Goal: Communication & Community: Answer question/provide support

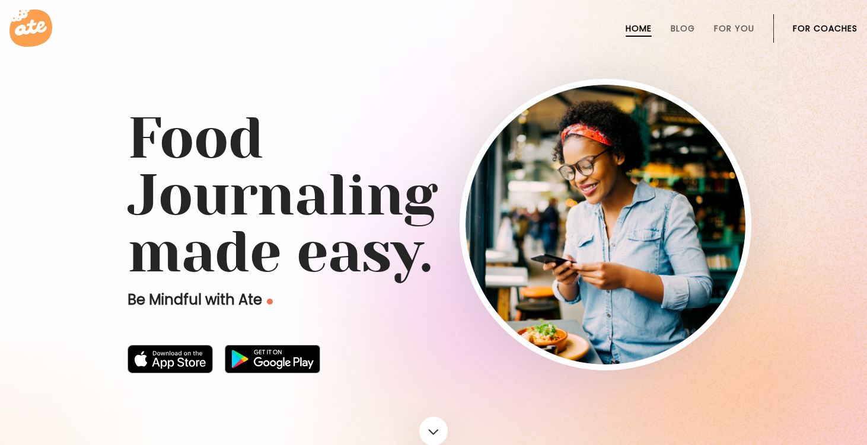
click at [806, 26] on link "For Coaches" at bounding box center [825, 28] width 65 height 9
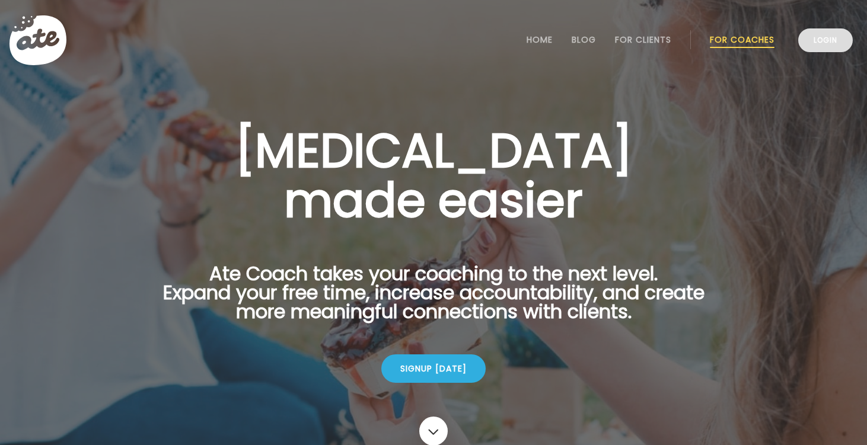
click at [814, 34] on link "Login" at bounding box center [825, 40] width 55 height 24
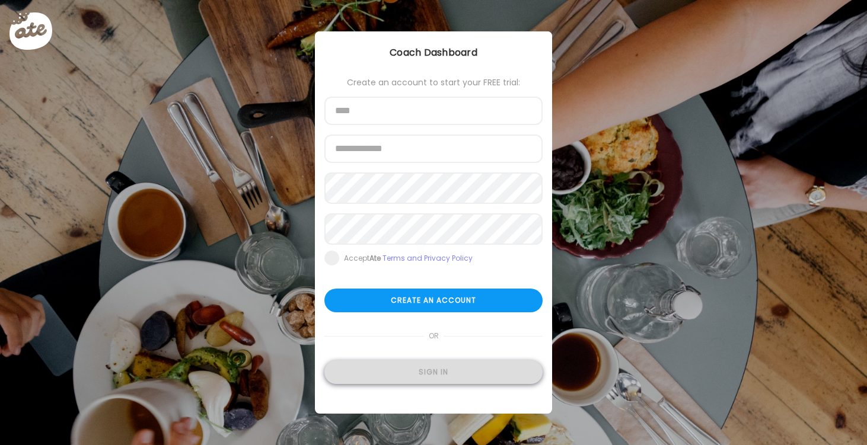
click at [428, 382] on div "Sign in" at bounding box center [433, 372] width 218 height 24
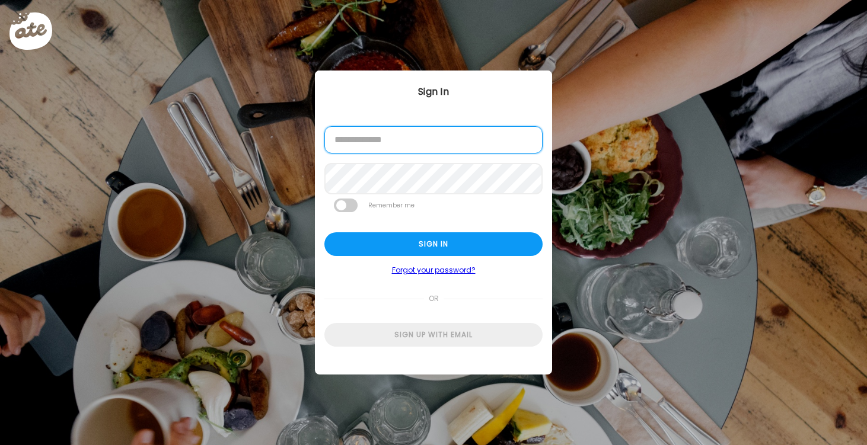
type input "**********"
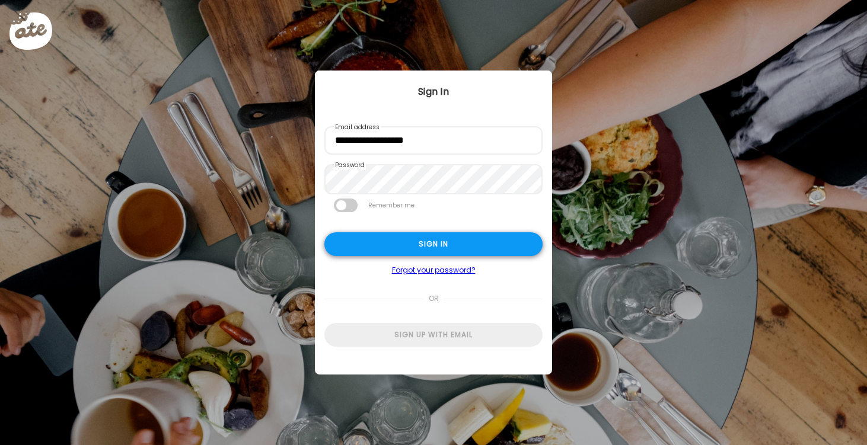
click at [446, 243] on div "Sign in" at bounding box center [433, 244] width 218 height 24
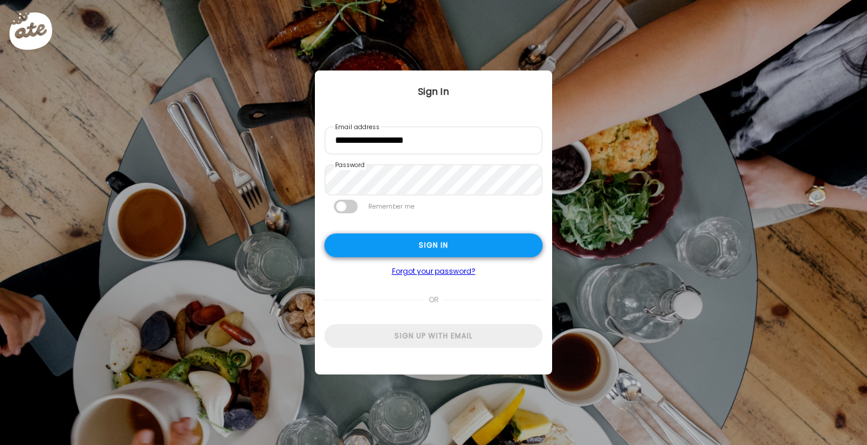
type textarea "**********"
type input "*********"
type input "**********"
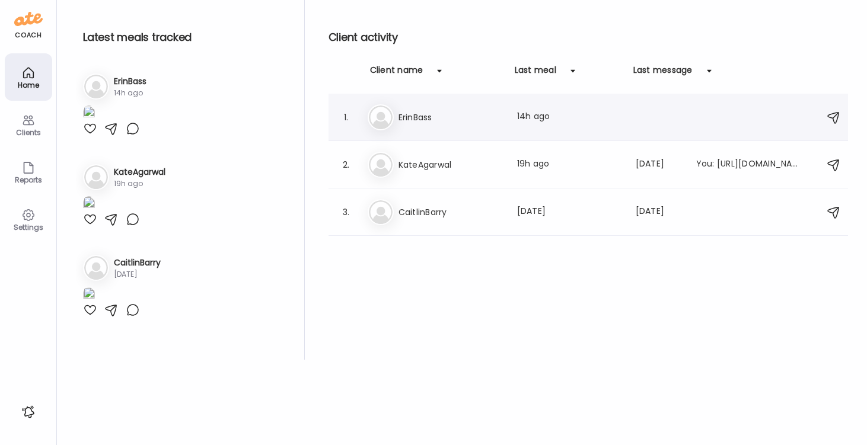
click at [430, 114] on h3 "ErinBass" at bounding box center [450, 117] width 104 height 14
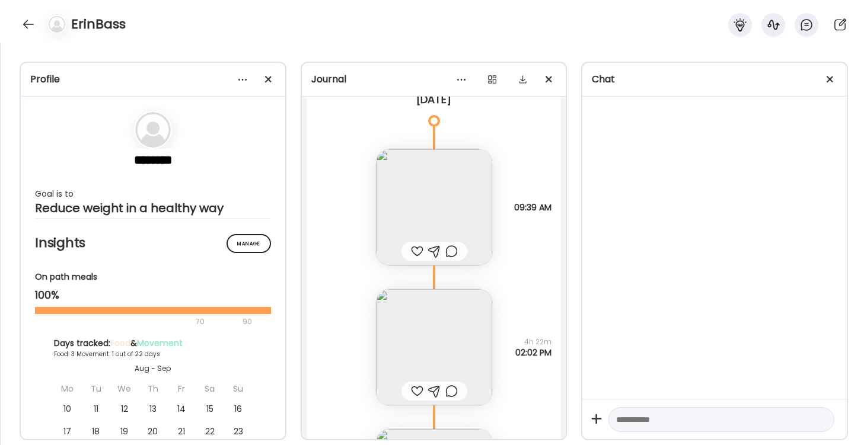
scroll to position [13032, 0]
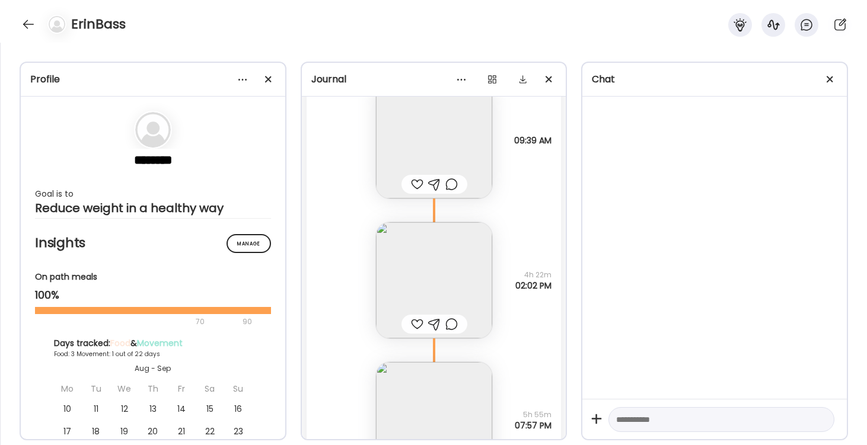
click at [429, 280] on img at bounding box center [434, 280] width 116 height 116
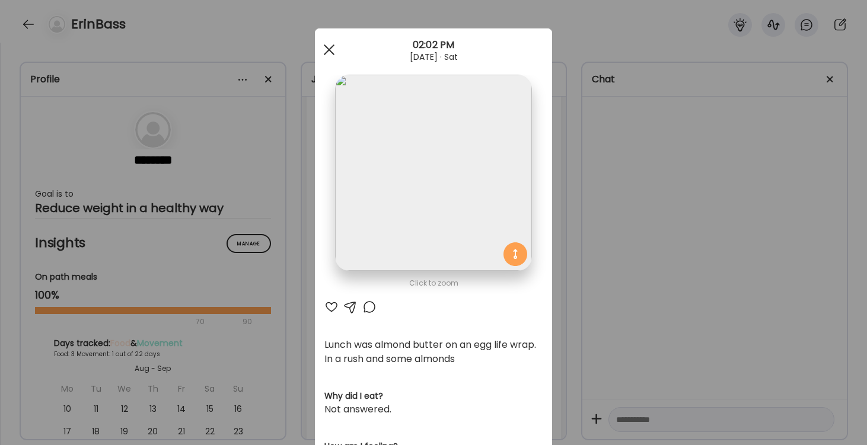
click at [329, 50] on span at bounding box center [329, 49] width 11 height 11
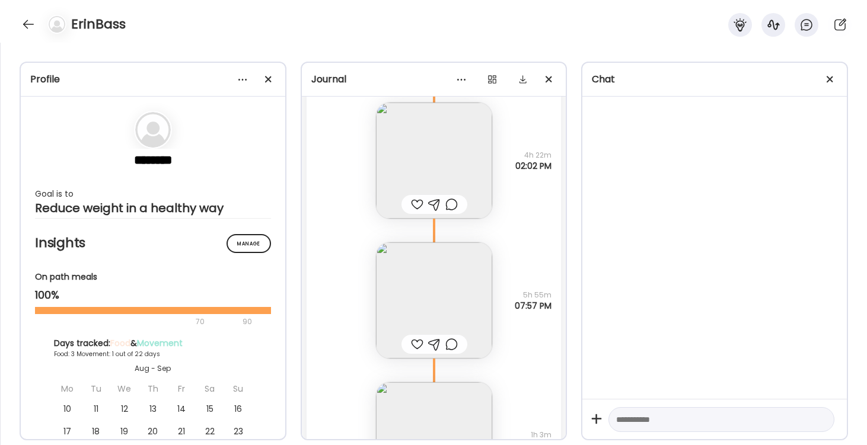
scroll to position [13198, 0]
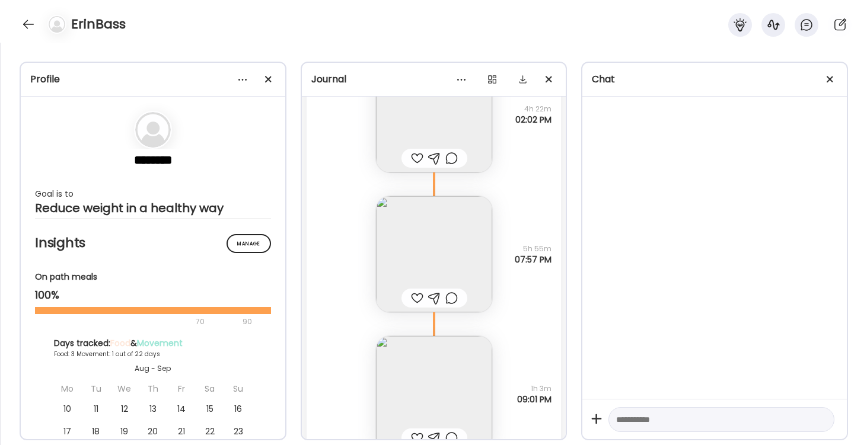
click at [429, 241] on img at bounding box center [434, 254] width 116 height 116
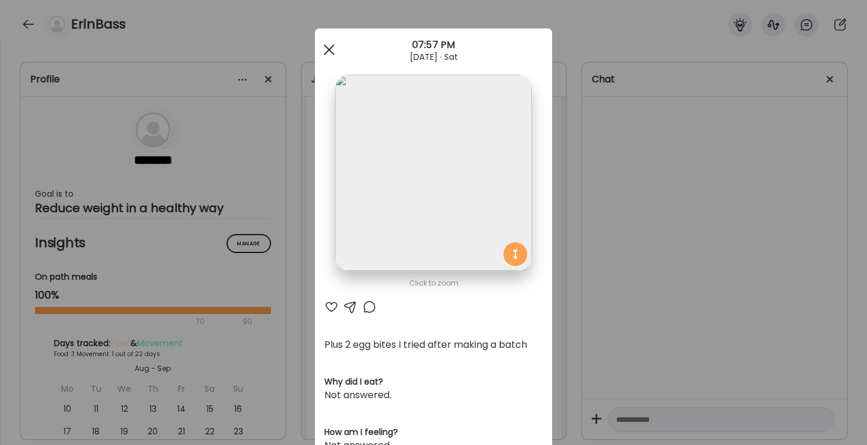
click at [330, 46] on div at bounding box center [329, 50] width 24 height 24
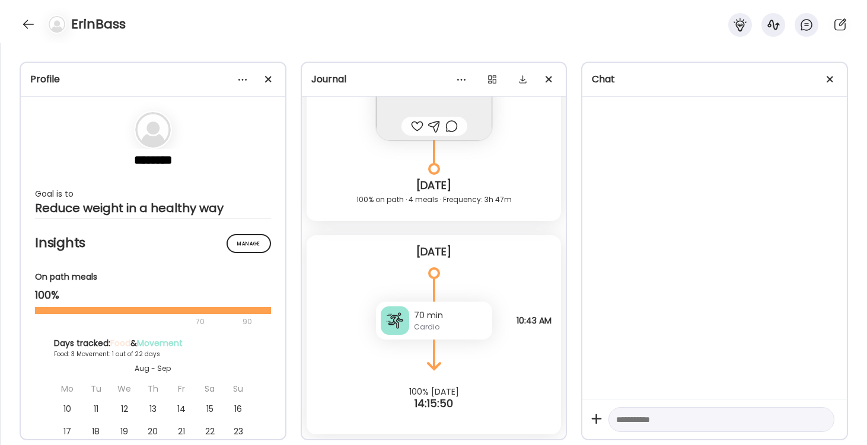
scroll to position [13510, 0]
click at [27, 26] on div at bounding box center [28, 24] width 19 height 19
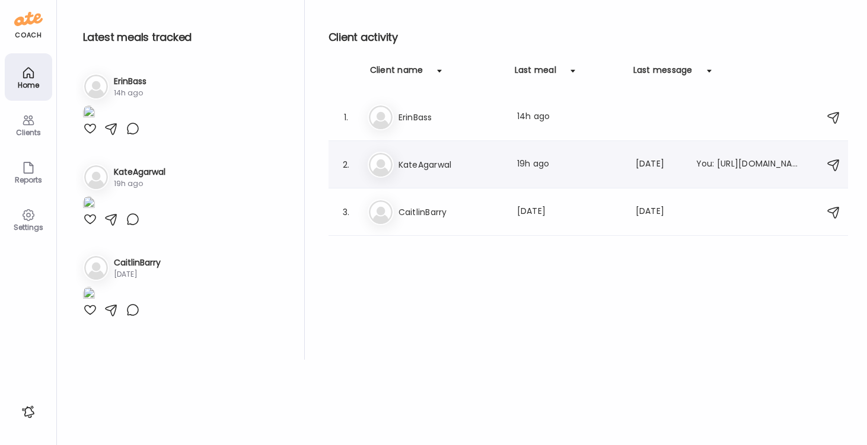
click at [403, 166] on h3 "KateAgarwal" at bounding box center [450, 165] width 104 height 14
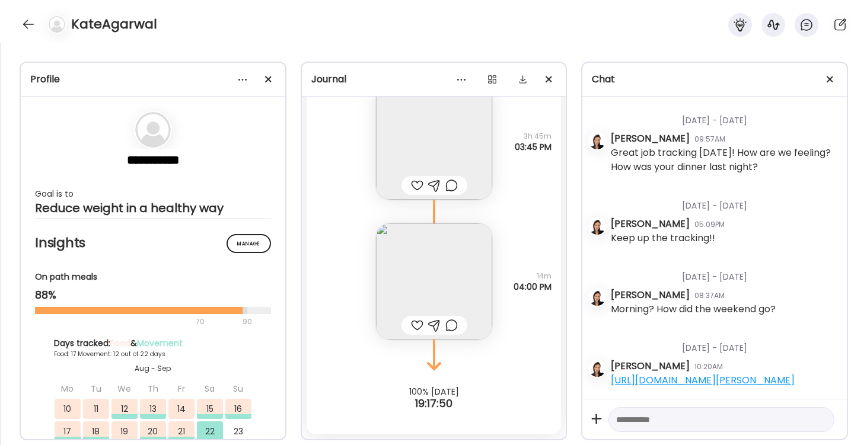
scroll to position [20851, 0]
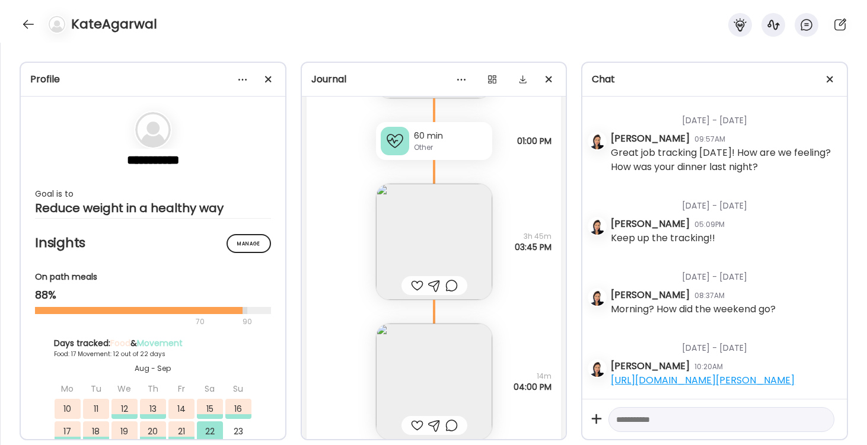
click at [437, 227] on img at bounding box center [434, 242] width 116 height 116
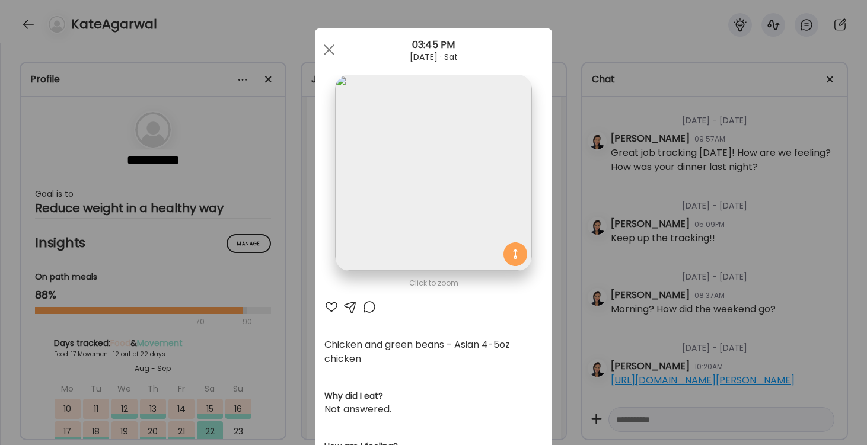
click at [564, 235] on div "Ate Coach Dashboard Wahoo! It’s official Take a moment to set up your Coach Pro…" at bounding box center [433, 222] width 867 height 445
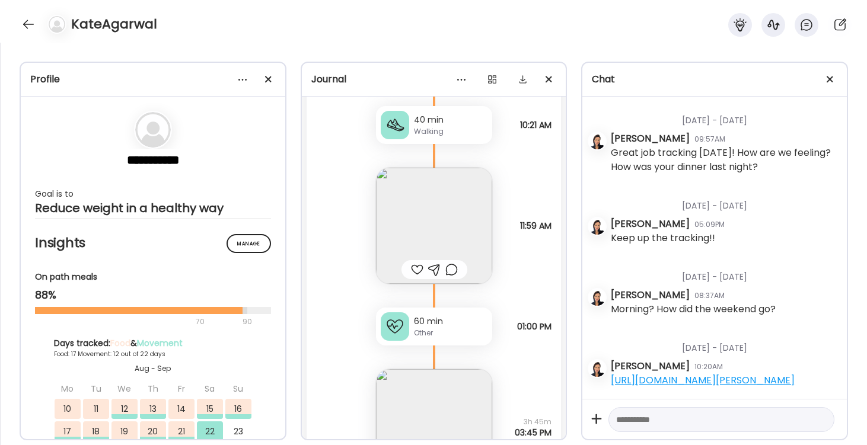
scroll to position [20664, 0]
click at [432, 221] on img at bounding box center [434, 227] width 116 height 116
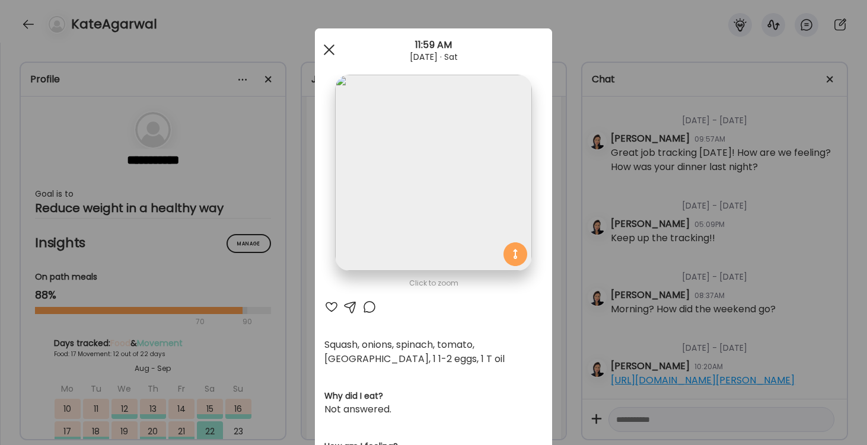
click at [325, 44] on div at bounding box center [329, 50] width 24 height 24
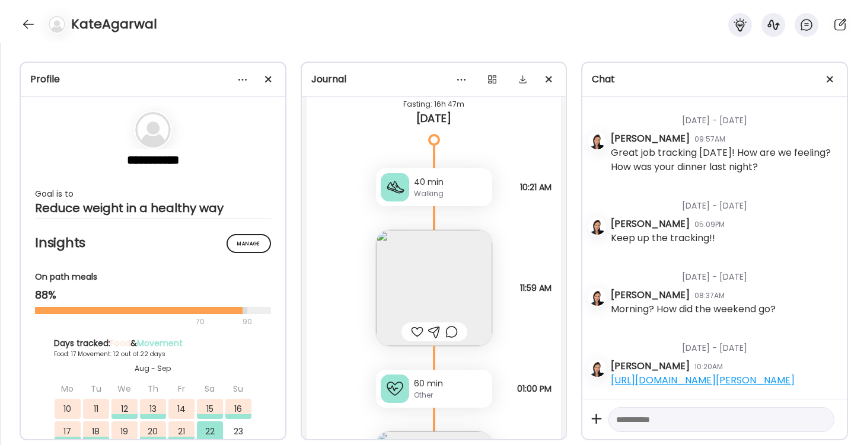
scroll to position [20583, 0]
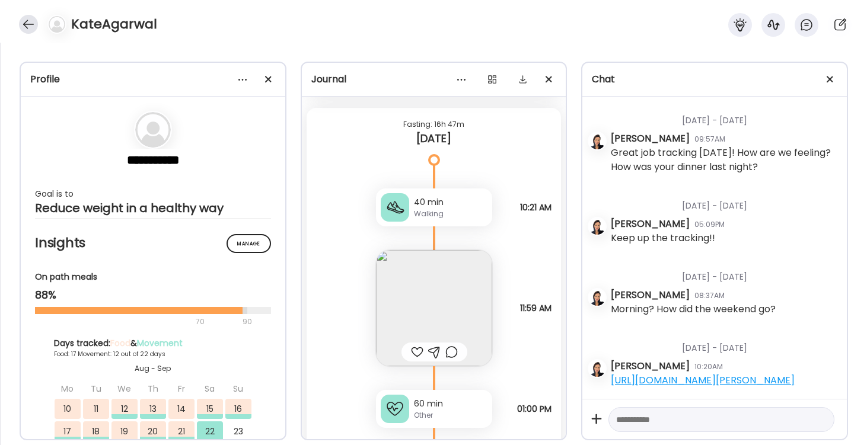
click at [27, 21] on div at bounding box center [28, 24] width 19 height 19
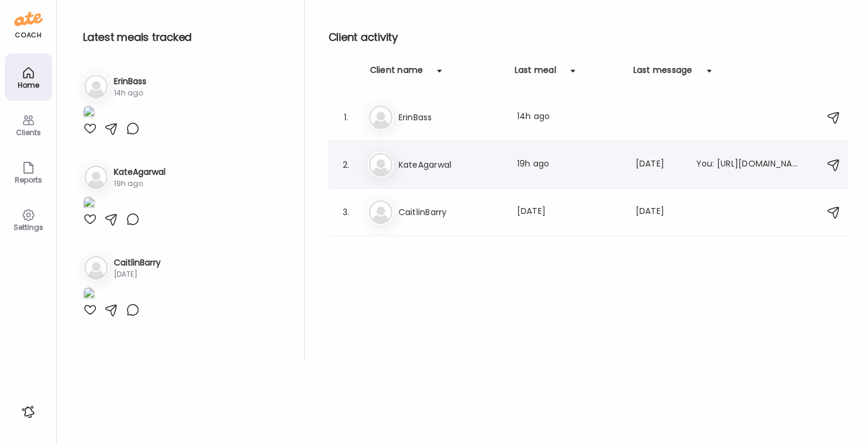
click at [411, 168] on h3 "KateAgarwal" at bounding box center [450, 165] width 104 height 14
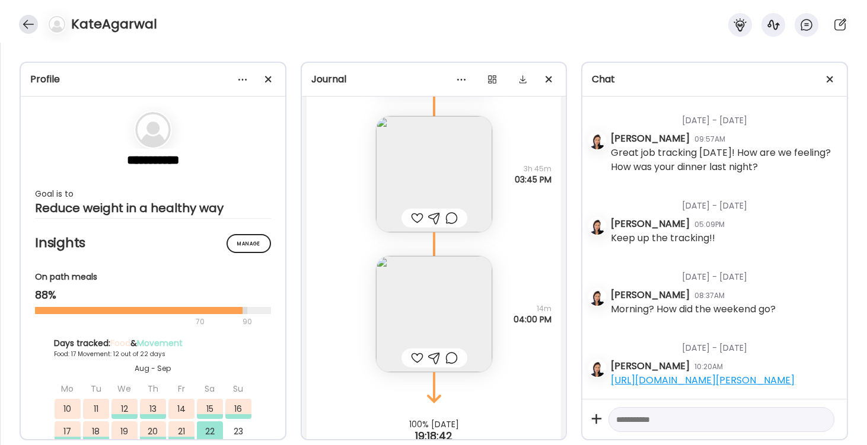
click at [28, 20] on div at bounding box center [28, 24] width 19 height 19
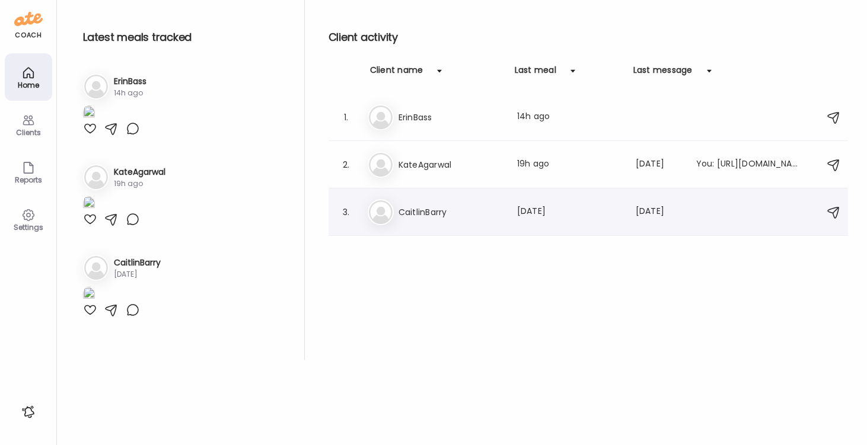
click at [410, 228] on div "3. Ca CaitlinBarry Last meal: [DATE] Last message: [DATE]" at bounding box center [587, 212] width 519 height 47
click at [413, 217] on h3 "CaitlinBarry" at bounding box center [450, 212] width 104 height 14
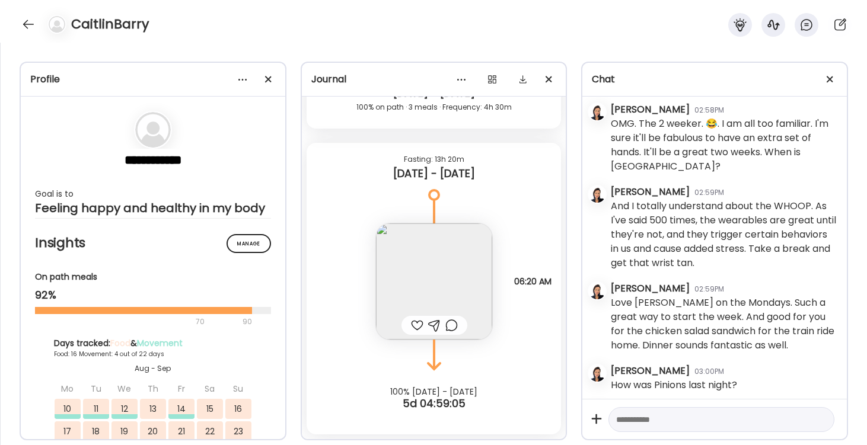
scroll to position [24506, 0]
click at [643, 414] on textarea at bounding box center [710, 420] width 189 height 14
type textarea "**********"
click at [820, 418] on div at bounding box center [820, 419] width 17 height 17
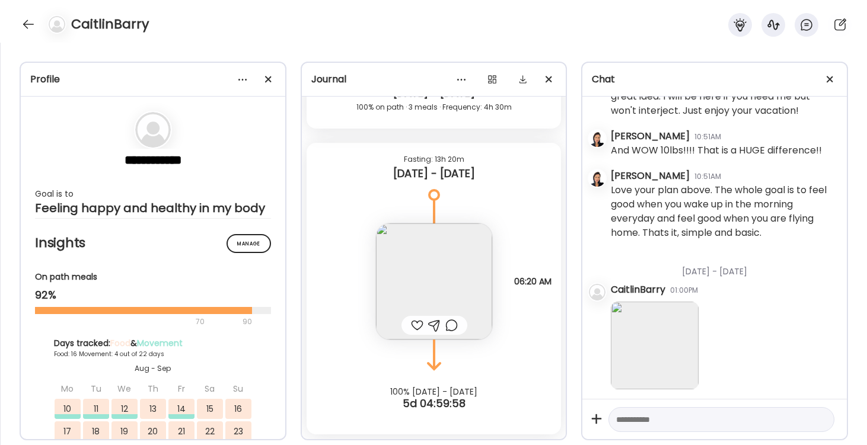
scroll to position [29981, 0]
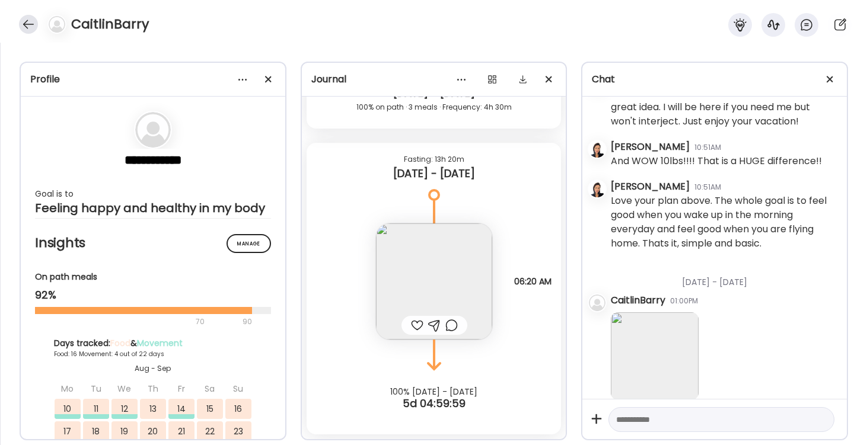
click at [28, 29] on div at bounding box center [28, 24] width 19 height 19
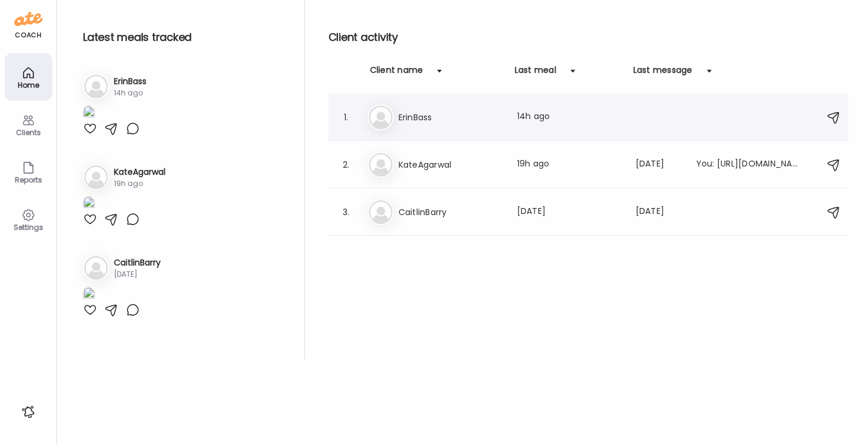
click at [413, 127] on div "Er ErinBass Last meal: 14h ago" at bounding box center [590, 117] width 445 height 26
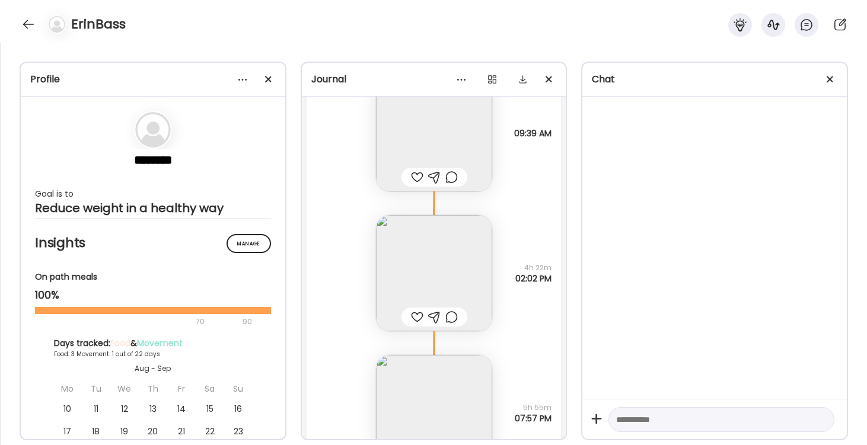
scroll to position [5480, 0]
click at [442, 260] on img at bounding box center [434, 268] width 116 height 116
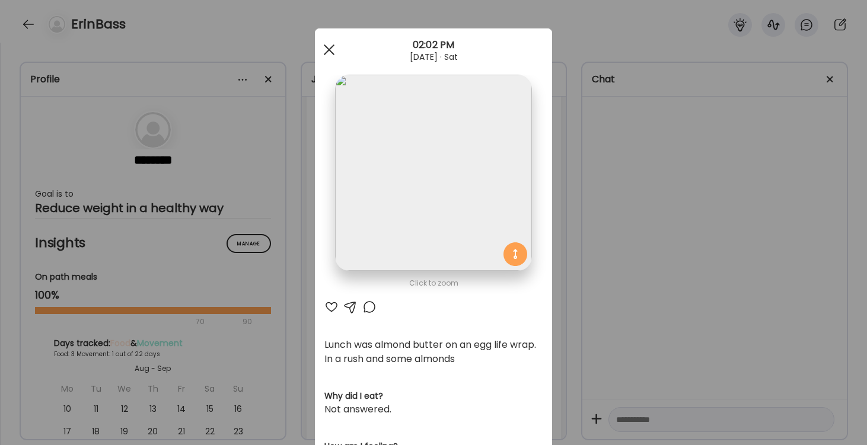
click at [333, 47] on span at bounding box center [329, 49] width 11 height 11
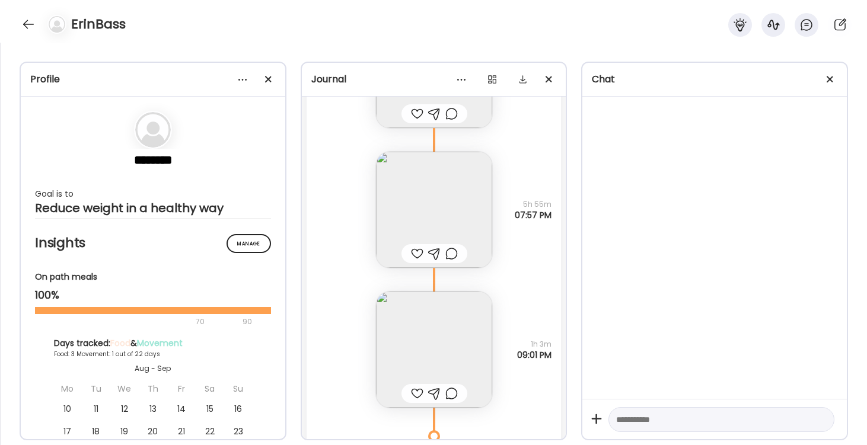
scroll to position [5555, 0]
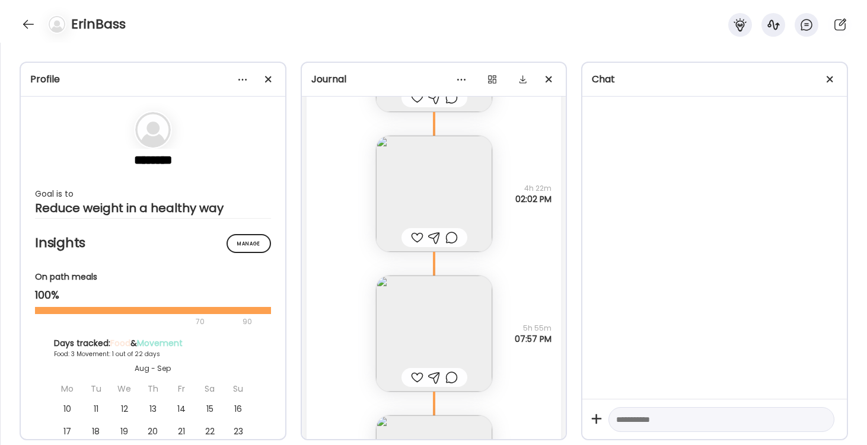
click at [444, 194] on img at bounding box center [434, 194] width 116 height 116
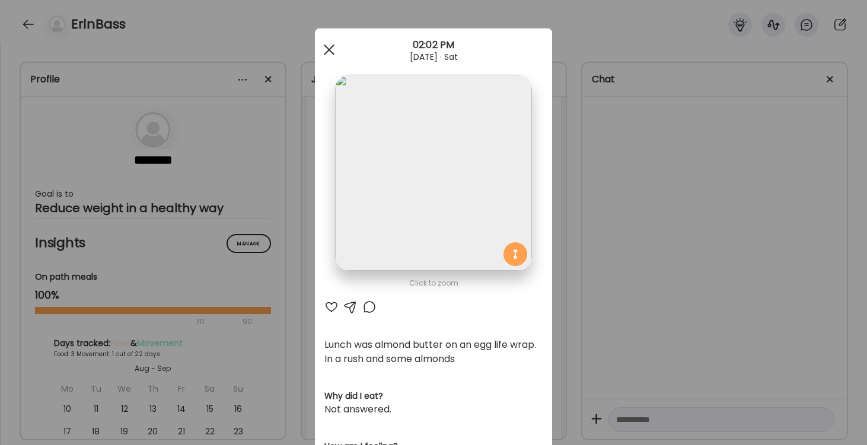
click at [325, 41] on div at bounding box center [329, 50] width 24 height 24
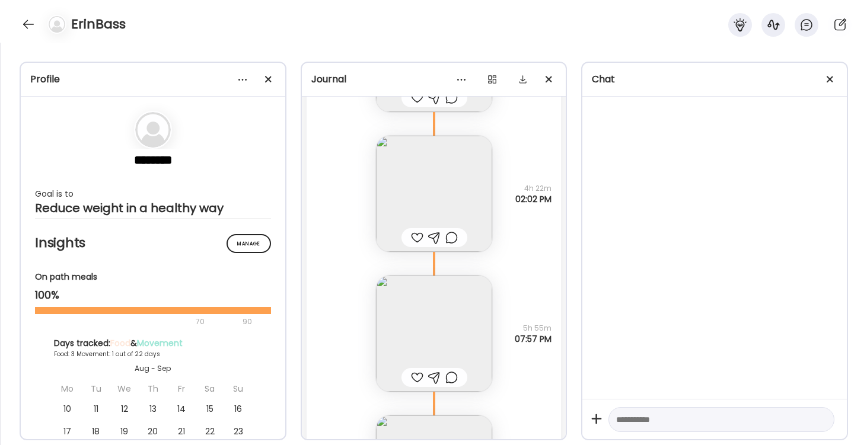
click at [424, 318] on img at bounding box center [434, 334] width 116 height 116
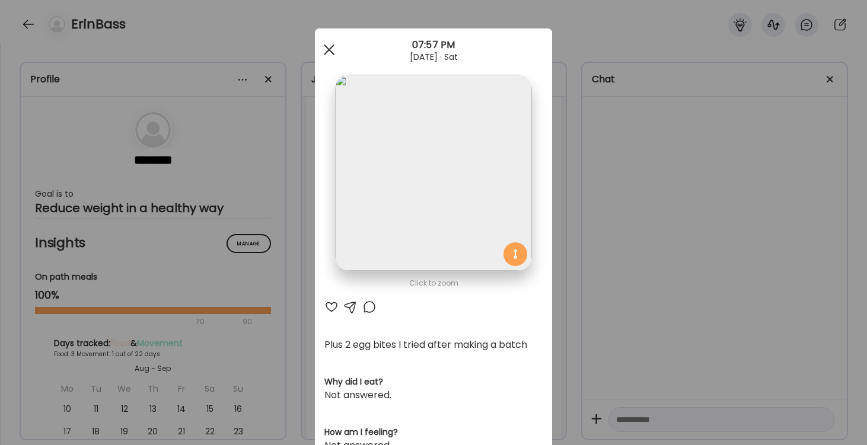
click at [331, 47] on span at bounding box center [329, 49] width 11 height 11
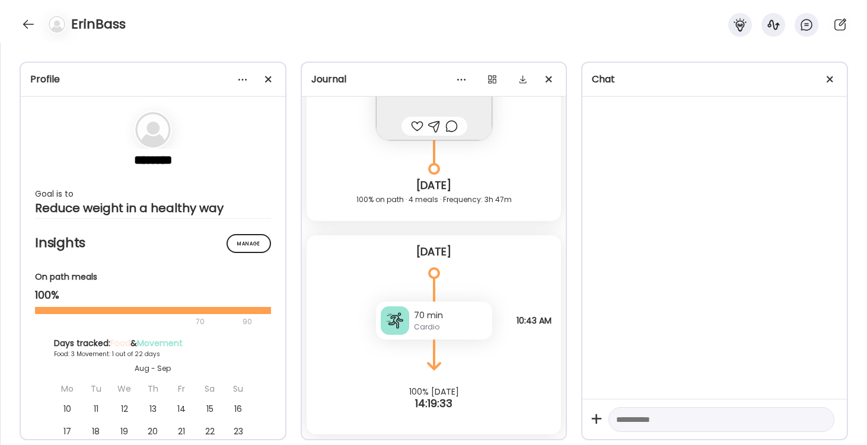
scroll to position [5946, 0]
click at [25, 23] on div at bounding box center [28, 24] width 19 height 19
